Goal: Manage account settings

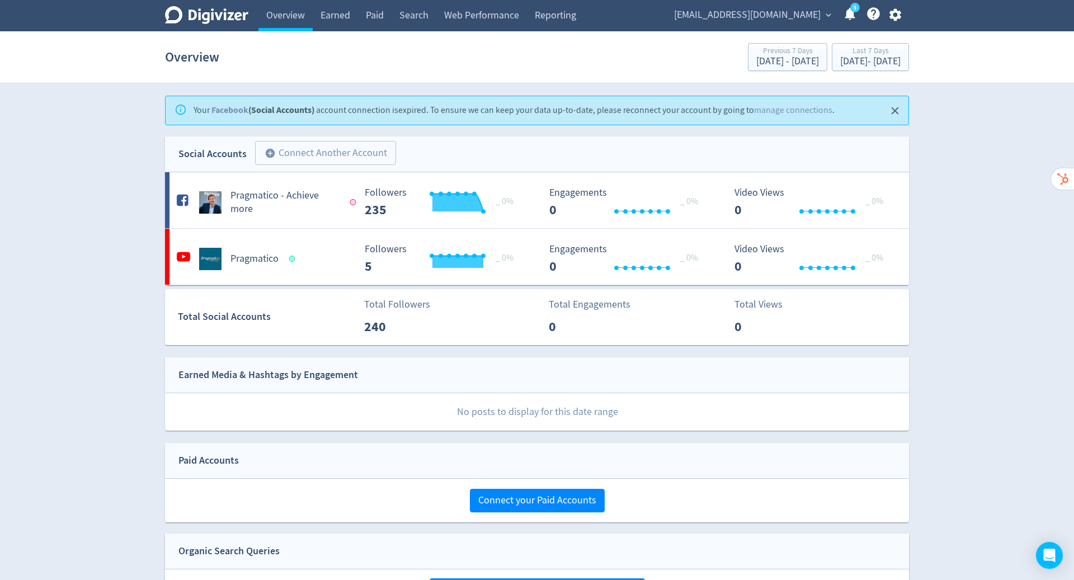
click at [809, 15] on span "[EMAIL_ADDRESS][DOMAIN_NAME]" at bounding box center [747, 15] width 147 height 18
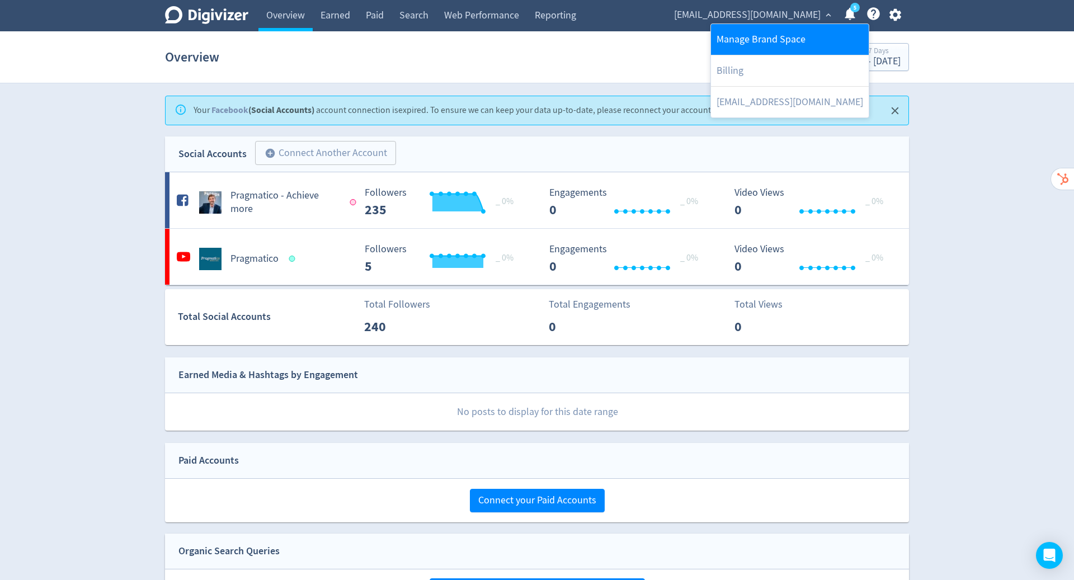
click at [784, 41] on link "Manage Brand Space" at bounding box center [790, 39] width 158 height 31
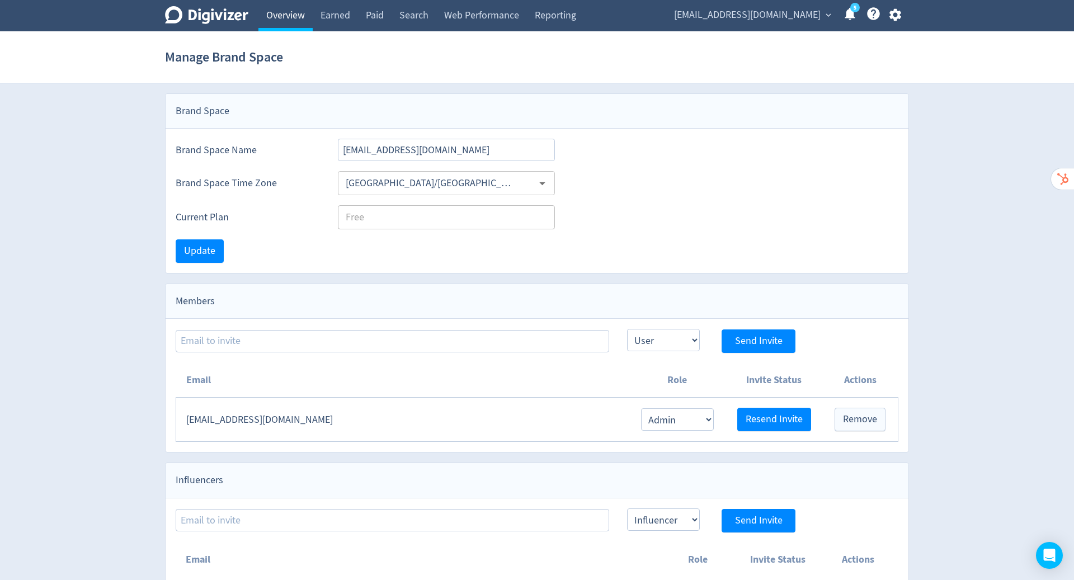
click at [286, 17] on link "Overview" at bounding box center [285, 15] width 54 height 31
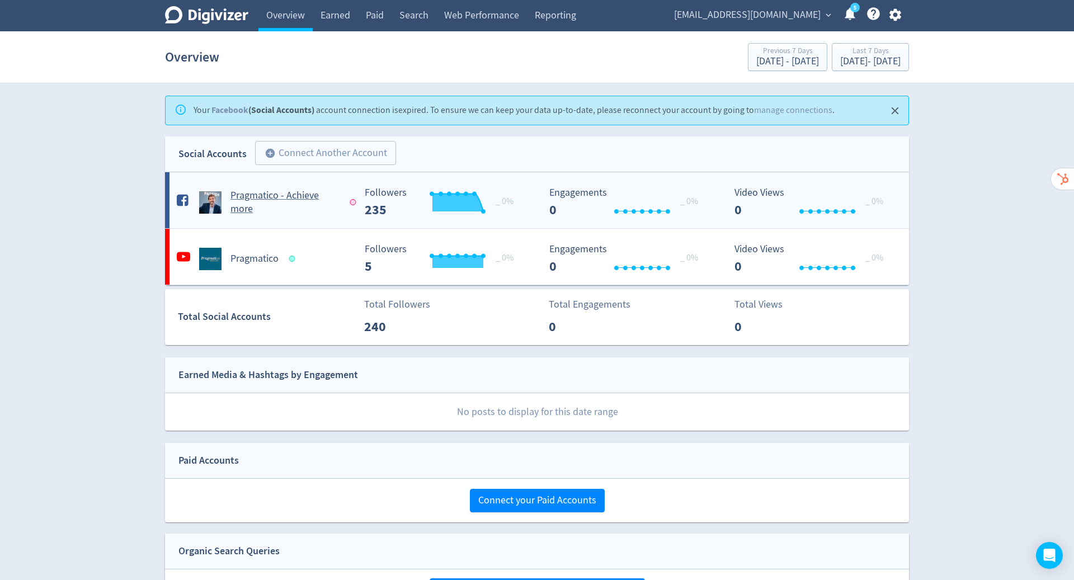
click at [293, 199] on h5 "Pragmatico - Achieve more" at bounding box center [284, 202] width 109 height 27
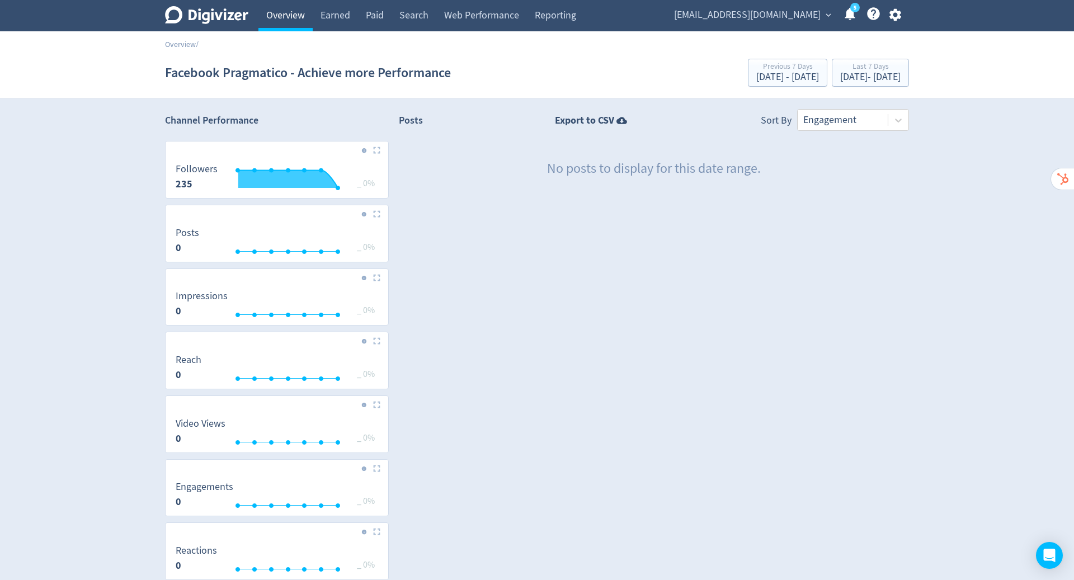
click at [272, 17] on link "Overview" at bounding box center [285, 15] width 54 height 31
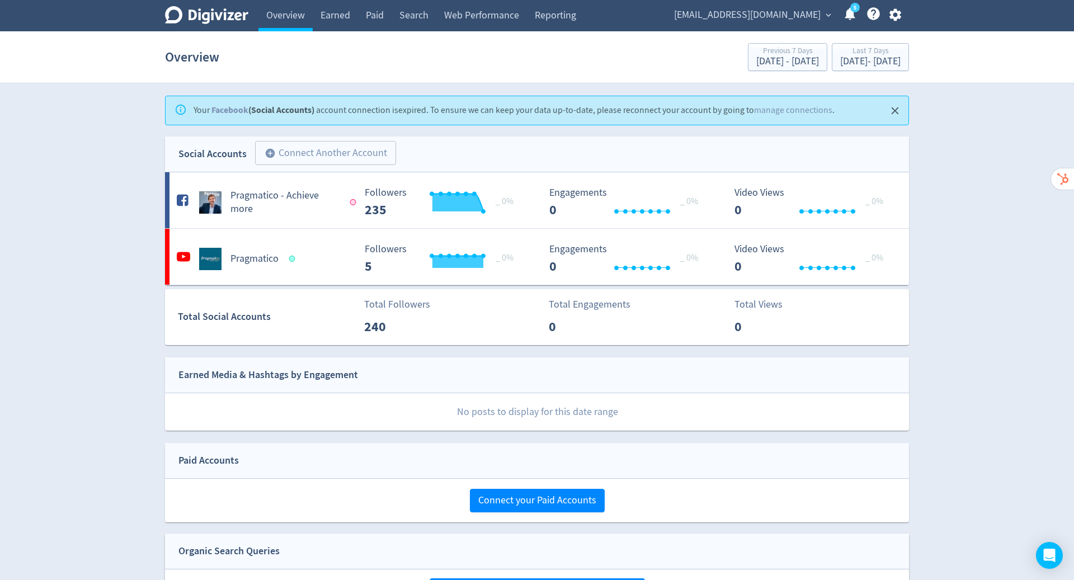
drag, startPoint x: 268, startPoint y: 217, endPoint x: 805, endPoint y: 25, distance: 569.8
click at [819, 13] on span "[EMAIL_ADDRESS][DOMAIN_NAME]" at bounding box center [747, 15] width 147 height 18
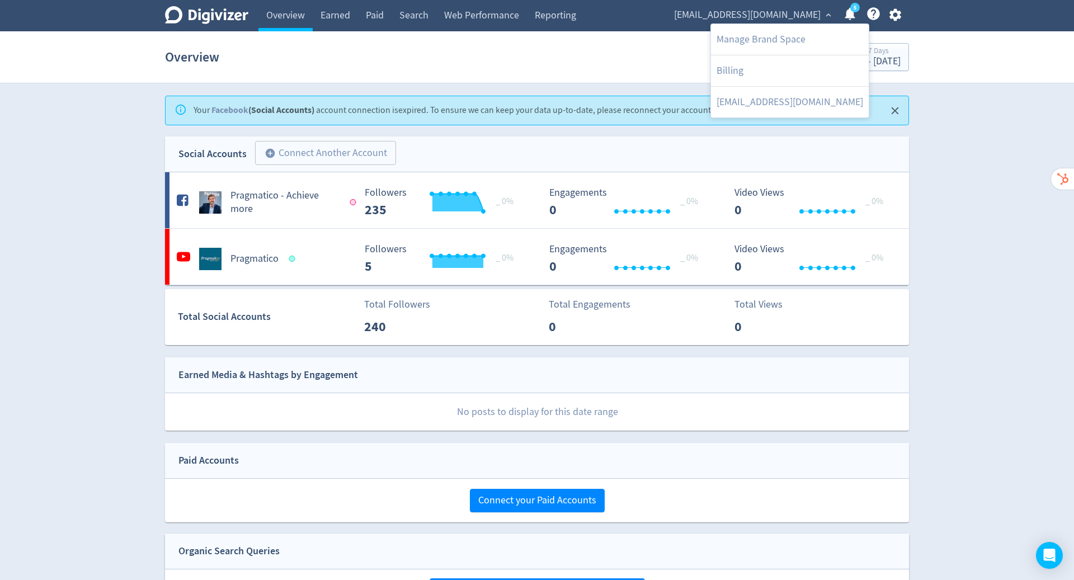
drag, startPoint x: 700, startPoint y: 17, endPoint x: 840, endPoint y: 12, distance: 139.3
click at [840, 12] on div at bounding box center [537, 290] width 1074 height 580
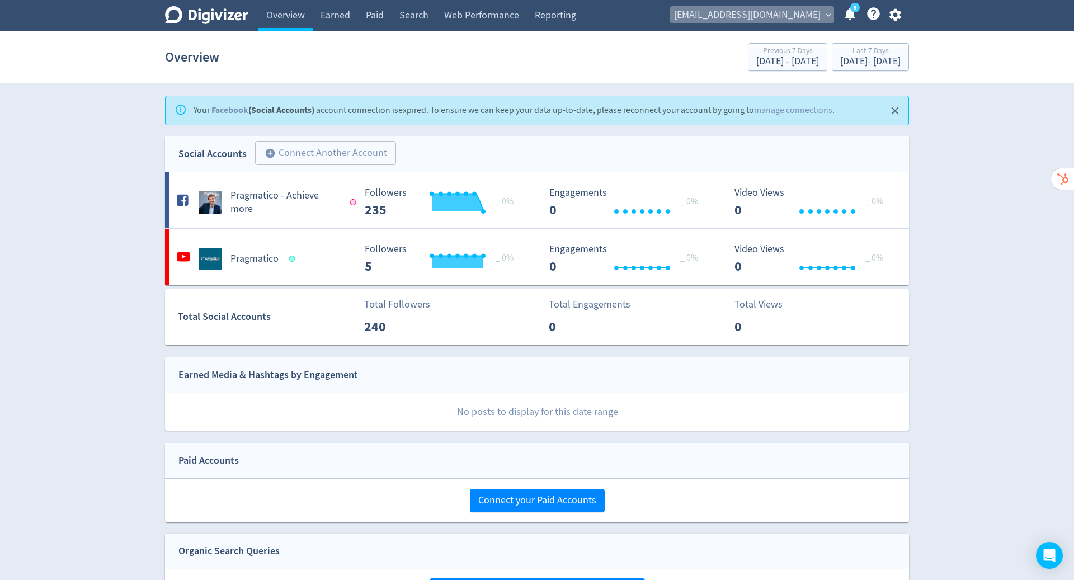
click at [819, 11] on span "[EMAIL_ADDRESS][DOMAIN_NAME]" at bounding box center [747, 15] width 147 height 18
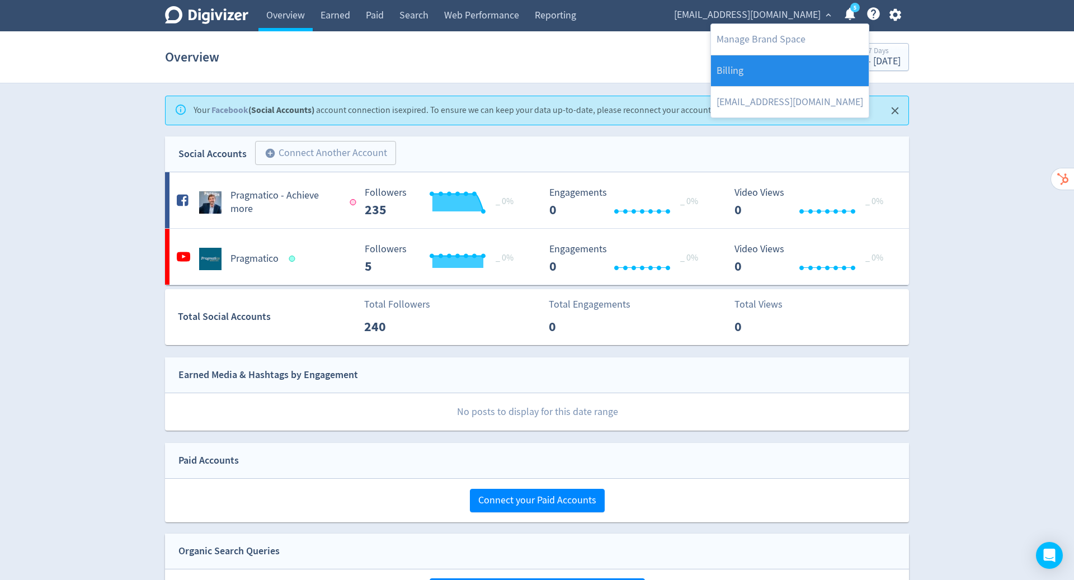
click at [798, 62] on link "Billing" at bounding box center [790, 70] width 158 height 31
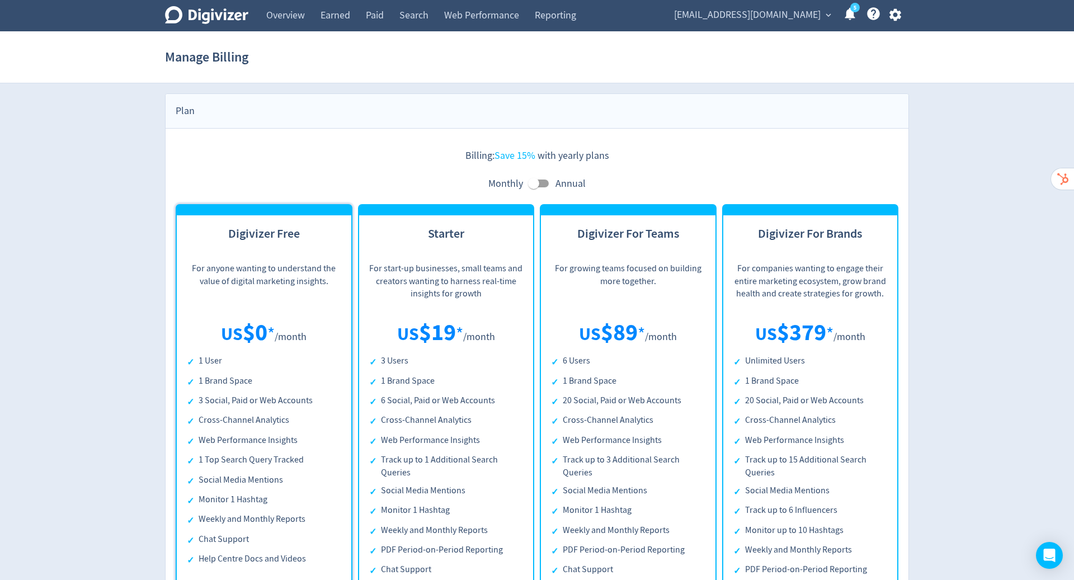
click at [800, 12] on span "[EMAIL_ADDRESS][DOMAIN_NAME]" at bounding box center [747, 15] width 147 height 18
click at [818, 12] on div at bounding box center [537, 290] width 1074 height 580
click at [824, 13] on span "expand_more" at bounding box center [828, 15] width 10 height 10
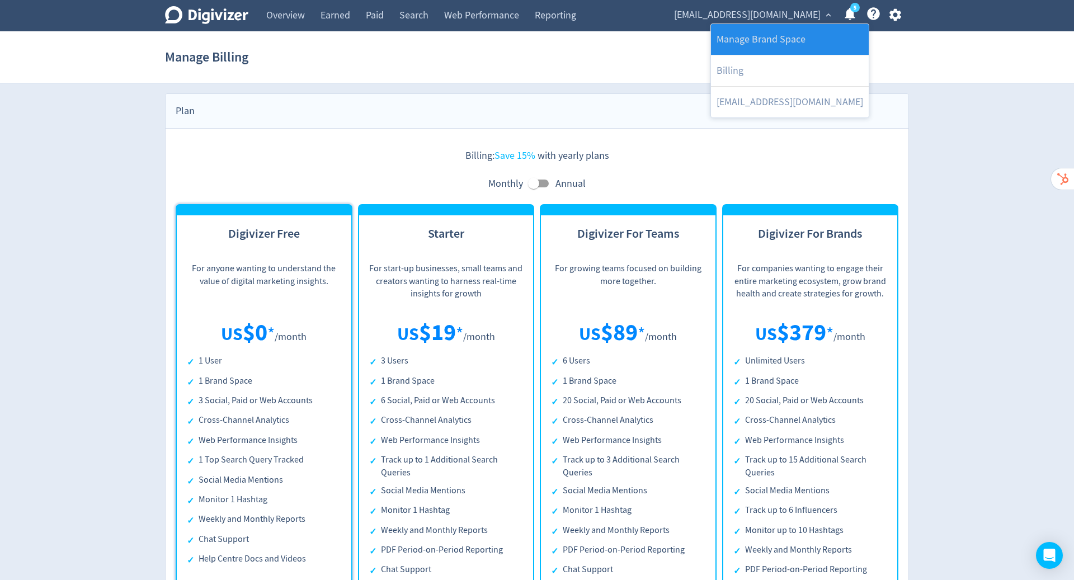
click at [799, 29] on link "Manage Brand Space" at bounding box center [790, 39] width 158 height 31
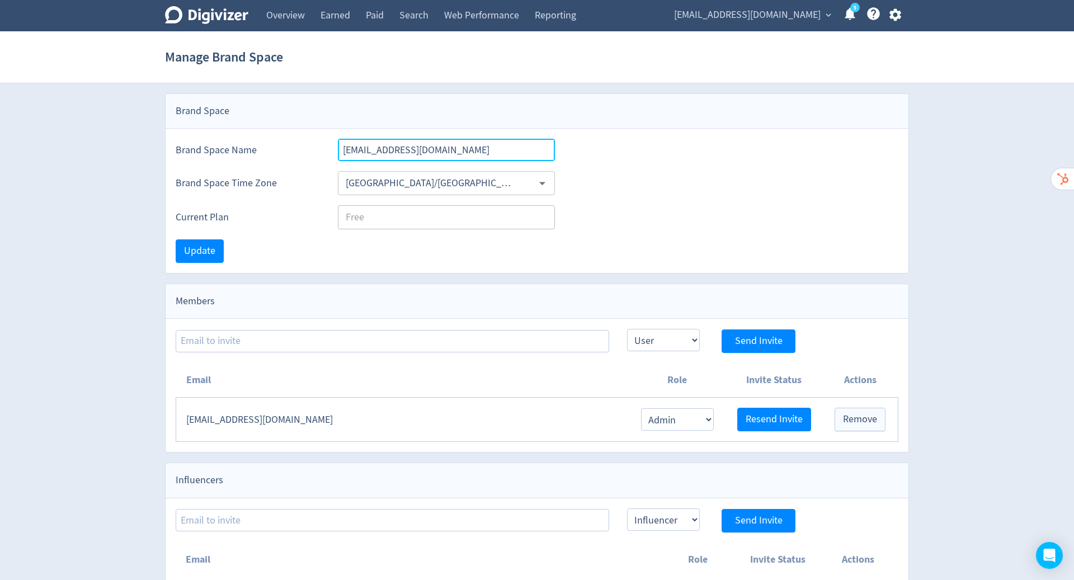
click at [408, 150] on input "[EMAIL_ADDRESS][DOMAIN_NAME]" at bounding box center [446, 150] width 217 height 22
click at [286, 18] on link "Overview" at bounding box center [285, 15] width 54 height 31
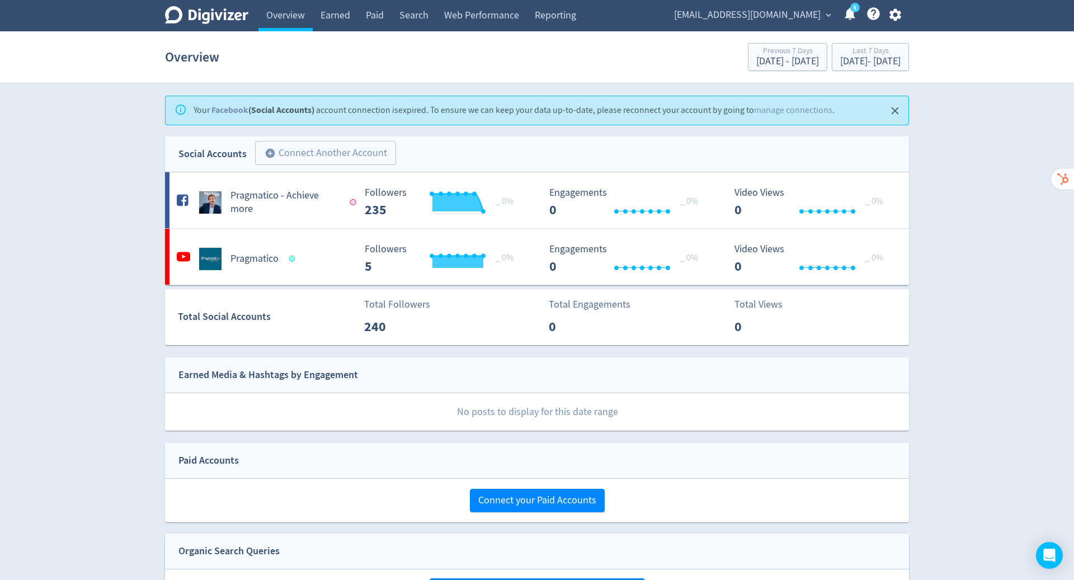
click at [752, 14] on span "[EMAIL_ADDRESS][DOMAIN_NAME]" at bounding box center [747, 15] width 147 height 18
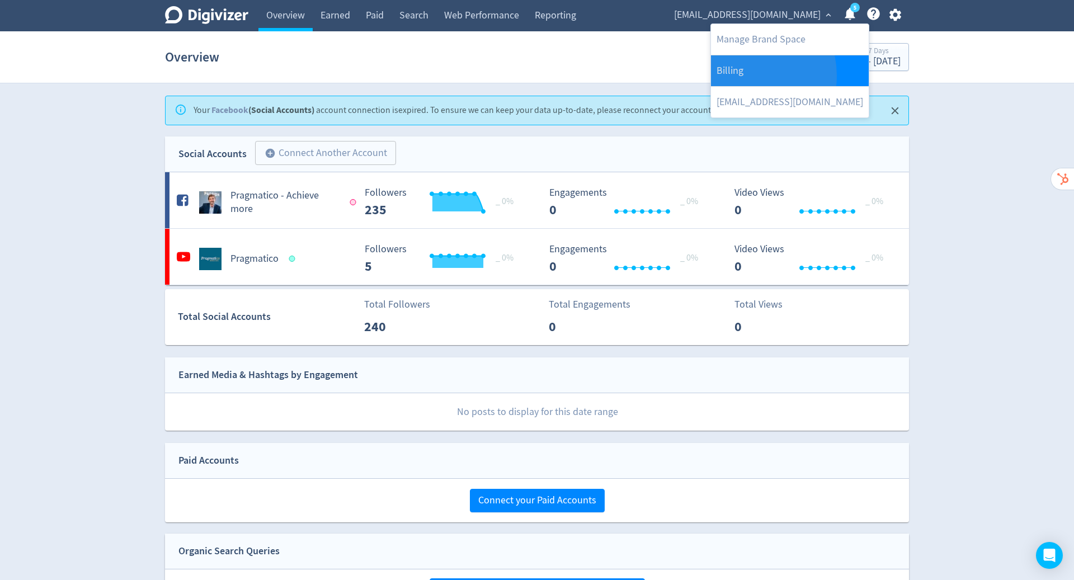
click at [741, 75] on link "Billing" at bounding box center [790, 70] width 158 height 31
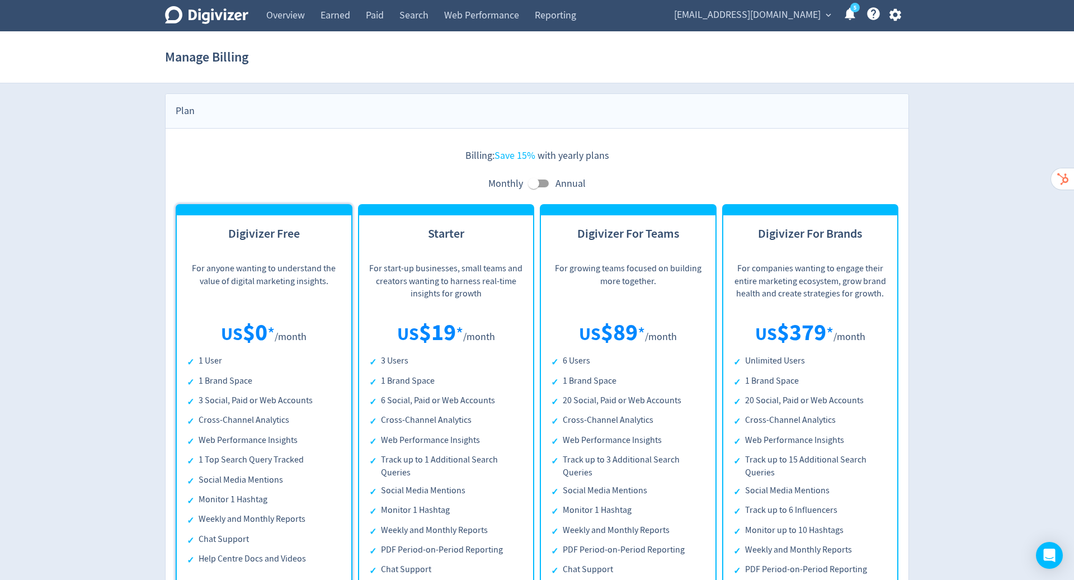
click at [793, 18] on span "[EMAIL_ADDRESS][DOMAIN_NAME]" at bounding box center [747, 15] width 147 height 18
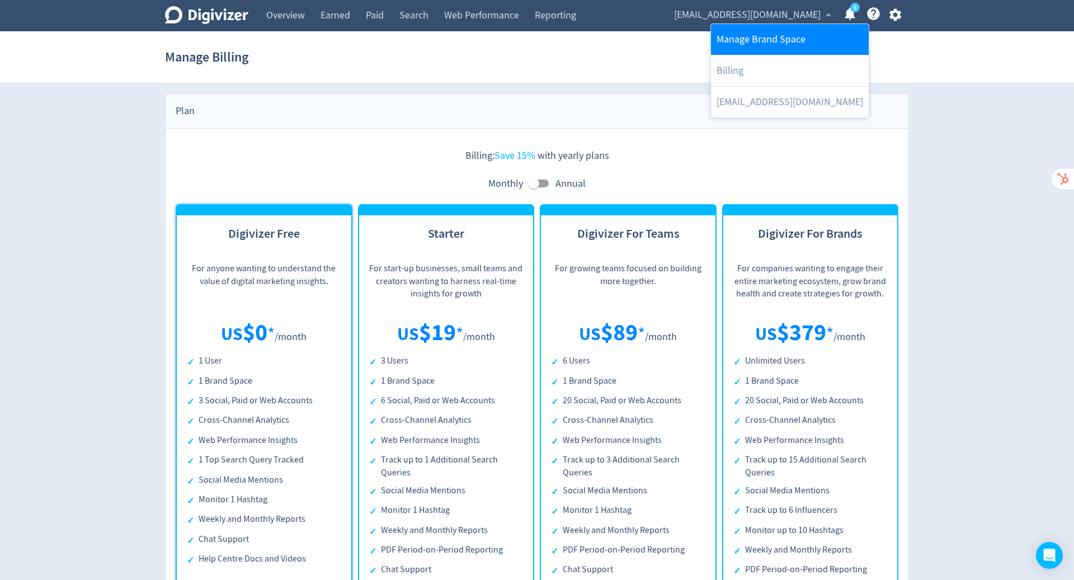
click at [762, 42] on link "Manage Brand Space" at bounding box center [790, 39] width 158 height 31
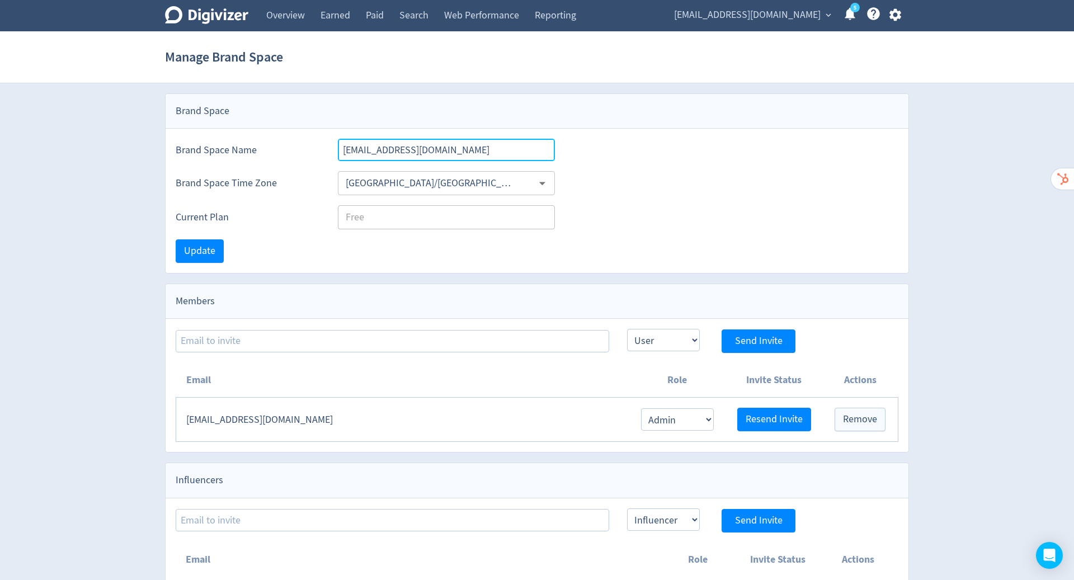
click at [407, 152] on input "[EMAIL_ADDRESS][DOMAIN_NAME]" at bounding box center [446, 150] width 217 height 22
click at [289, 10] on link "Overview" at bounding box center [285, 15] width 54 height 31
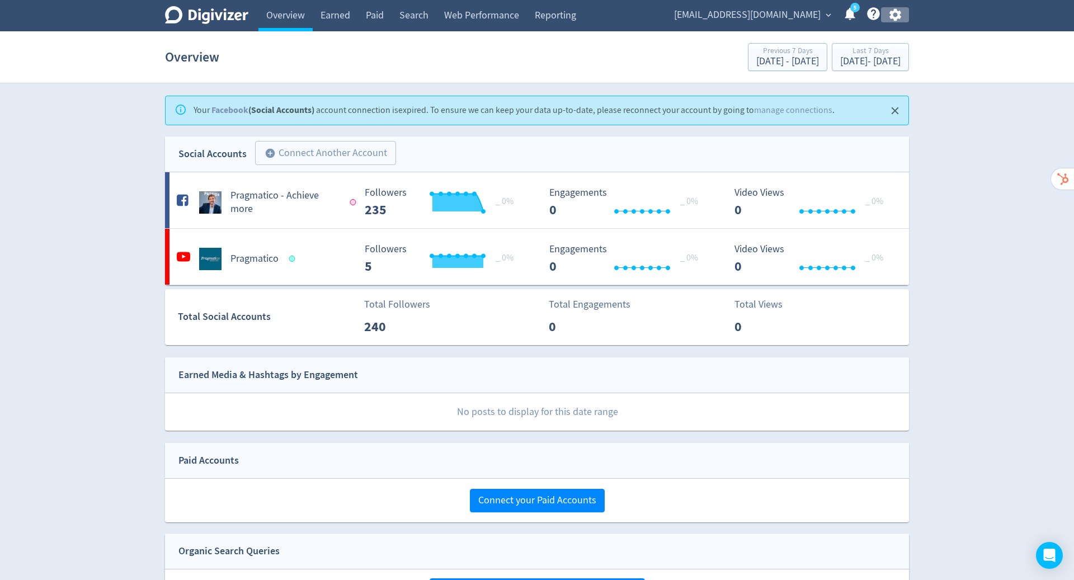
click at [898, 11] on icon "button" at bounding box center [895, 14] width 15 height 15
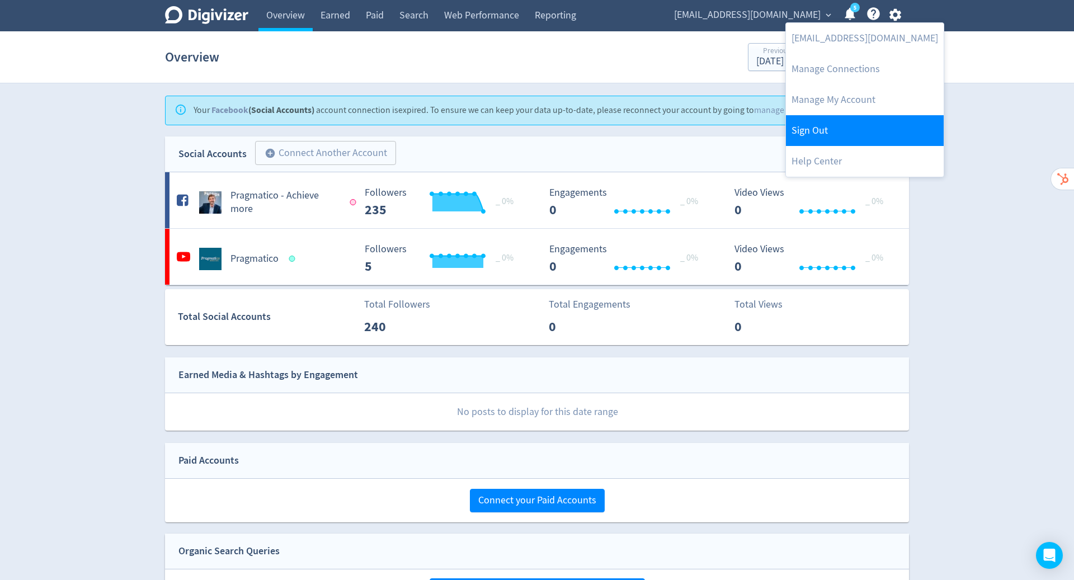
click at [855, 124] on link "Sign Out" at bounding box center [865, 130] width 158 height 31
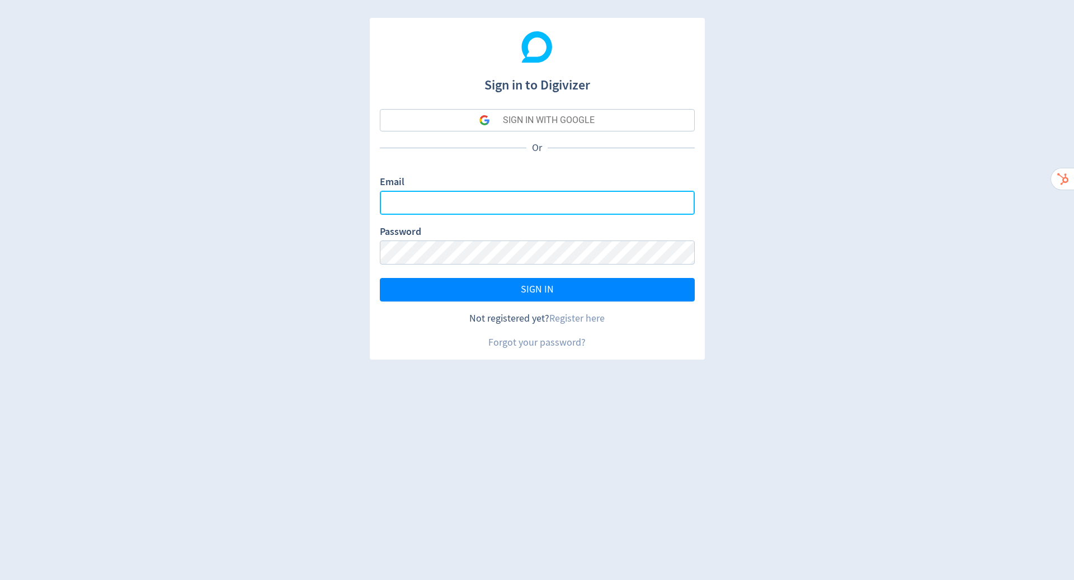
click at [652, 207] on input "Email" at bounding box center [537, 203] width 315 height 24
type input "[PERSON_NAME][EMAIL_ADDRESS][PERSON_NAME][DOMAIN_NAME]"
